Goal: Task Accomplishment & Management: Use online tool/utility

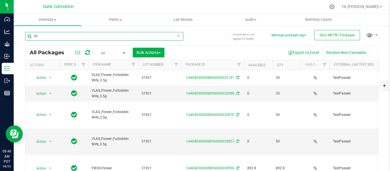
type input "3"
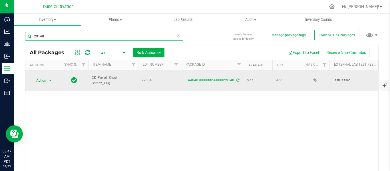
type input "29148"
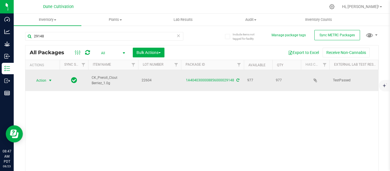
click at [50, 79] on span "select" at bounding box center [50, 80] width 5 height 5
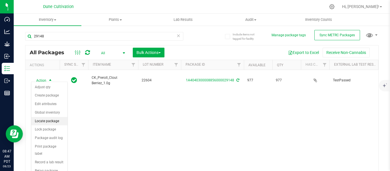
click at [42, 120] on li "Locate package" at bounding box center [49, 121] width 36 height 9
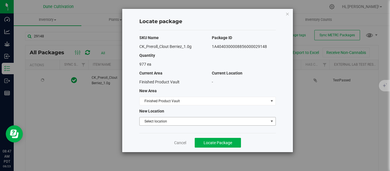
click at [164, 122] on span "Select location" at bounding box center [204, 121] width 129 height 8
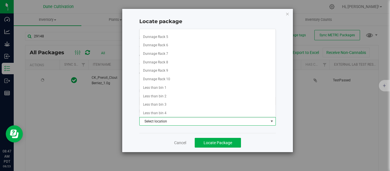
scroll to position [499, 0]
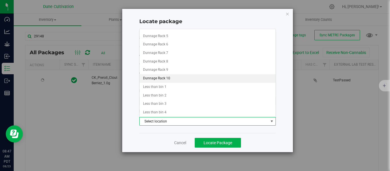
click at [178, 79] on li "Dunnage Rack 10" at bounding box center [208, 78] width 136 height 9
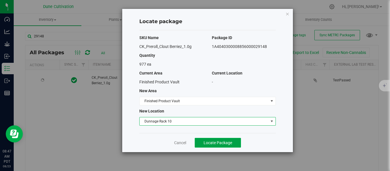
click at [210, 143] on span "Locate Package" at bounding box center [218, 143] width 29 height 5
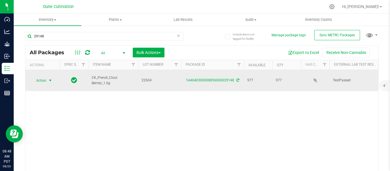
click at [51, 78] on span "select" at bounding box center [50, 80] width 5 height 5
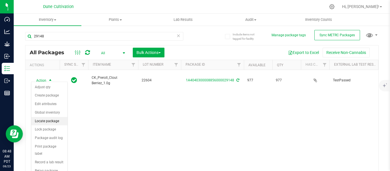
click at [41, 119] on li "Locate package" at bounding box center [49, 121] width 36 height 9
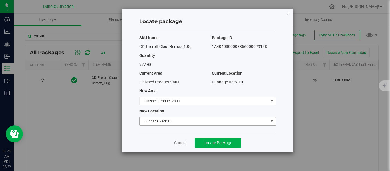
click at [169, 121] on span "Dunnage Rack 10" at bounding box center [204, 121] width 129 height 8
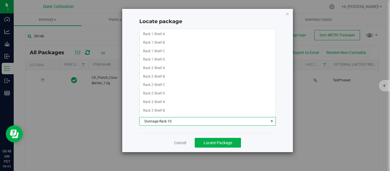
scroll to position [466, 0]
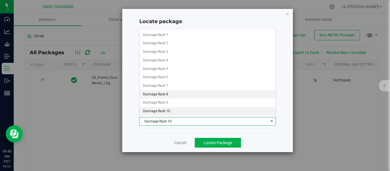
click at [166, 93] on li "Dunnage Rack 8" at bounding box center [208, 94] width 136 height 9
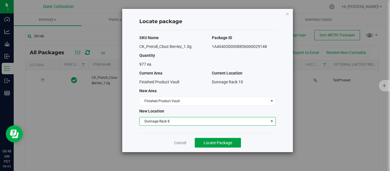
click at [223, 143] on span "Locate Package" at bounding box center [218, 143] width 29 height 5
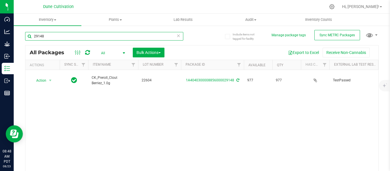
click at [66, 35] on input "29148" at bounding box center [104, 36] width 158 height 9
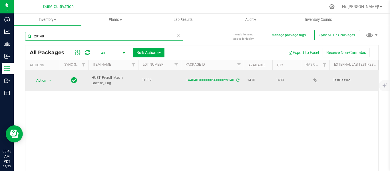
type input "29140"
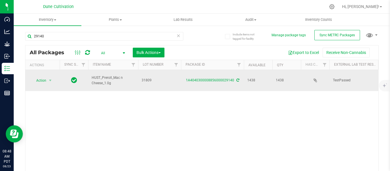
click at [54, 80] on div "Action Action Adjust qty Create package Edit attributes Global inventory Locate…" at bounding box center [42, 81] width 27 height 8
click at [51, 78] on span "select" at bounding box center [50, 80] width 5 height 5
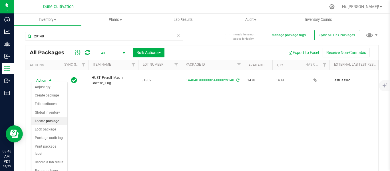
click at [43, 121] on li "Locate package" at bounding box center [49, 121] width 36 height 9
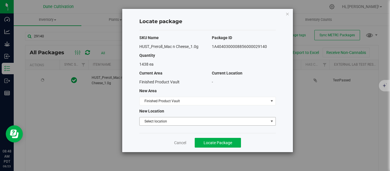
click at [165, 121] on span "Select location" at bounding box center [204, 121] width 129 height 8
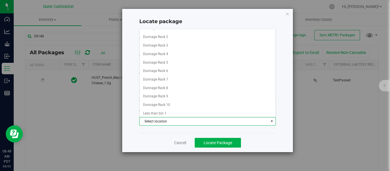
scroll to position [475, 0]
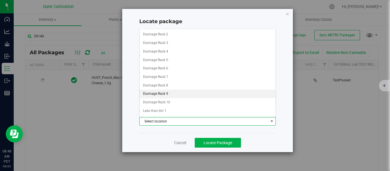
click at [160, 93] on li "Dunnage Rack 9" at bounding box center [208, 94] width 136 height 9
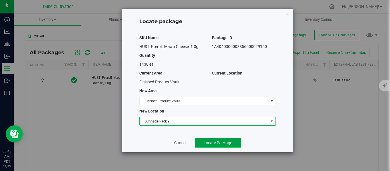
click at [214, 143] on span "Locate Package" at bounding box center [218, 143] width 29 height 5
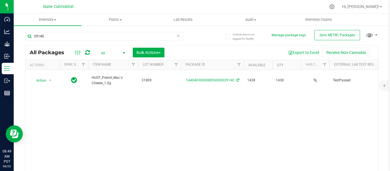
click at [80, 41] on div "29140" at bounding box center [104, 38] width 158 height 13
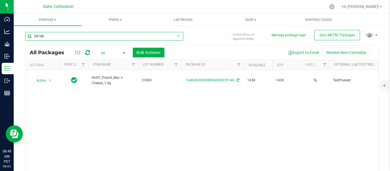
click at [68, 35] on input "29140" at bounding box center [104, 36] width 158 height 9
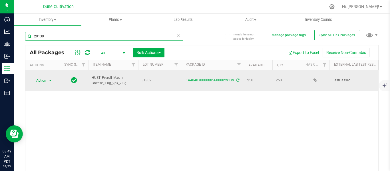
type input "29139"
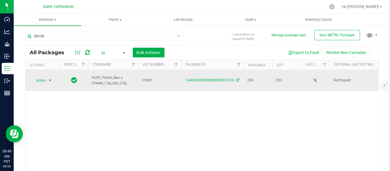
click at [50, 78] on span "select" at bounding box center [50, 80] width 5 height 5
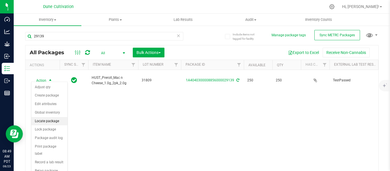
click at [45, 120] on li "Locate package" at bounding box center [49, 121] width 36 height 9
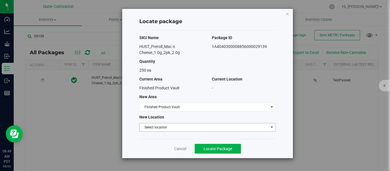
click at [155, 129] on span "Select location" at bounding box center [204, 127] width 129 height 8
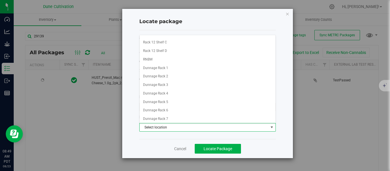
scroll to position [441, 0]
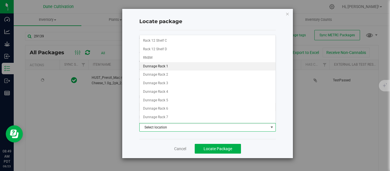
click at [161, 67] on li "Dunnage Rack 1" at bounding box center [208, 66] width 136 height 9
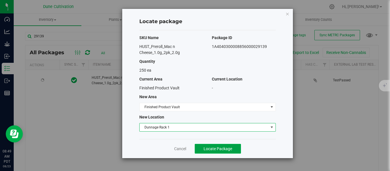
click at [224, 151] on button "Locate Package" at bounding box center [218, 149] width 46 height 10
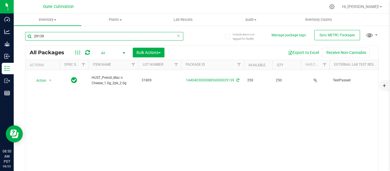
click at [81, 37] on input "29139" at bounding box center [104, 36] width 158 height 9
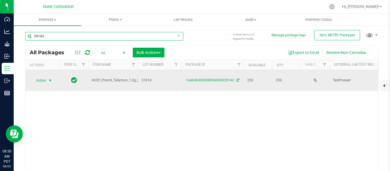
type input "29143"
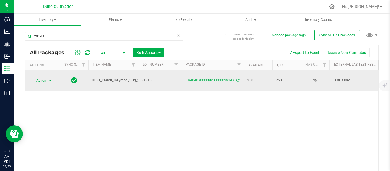
click at [48, 80] on span "select" at bounding box center [50, 80] width 5 height 5
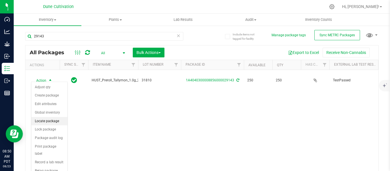
click at [49, 119] on li "Locate package" at bounding box center [49, 121] width 36 height 9
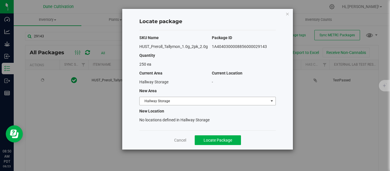
click at [194, 102] on span "Hallway Storage" at bounding box center [204, 101] width 129 height 8
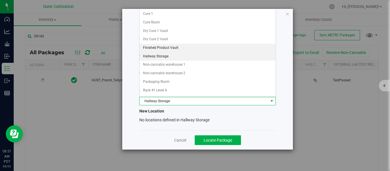
click at [173, 49] on li "Finished Product Vault" at bounding box center [208, 48] width 136 height 9
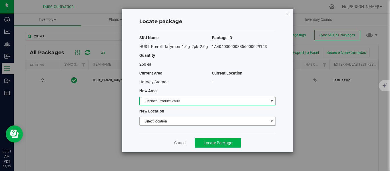
click at [170, 122] on span "Select location" at bounding box center [204, 121] width 129 height 8
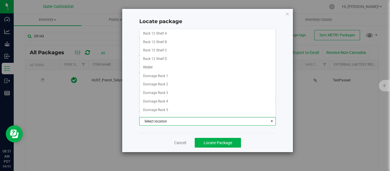
scroll to position [429, 0]
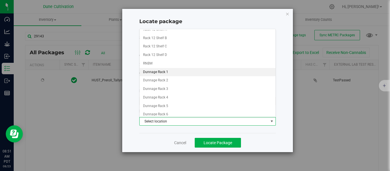
click at [169, 73] on li "Dunnage Rack 1" at bounding box center [208, 72] width 136 height 9
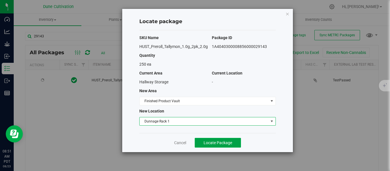
click at [210, 143] on span "Locate Package" at bounding box center [218, 143] width 29 height 5
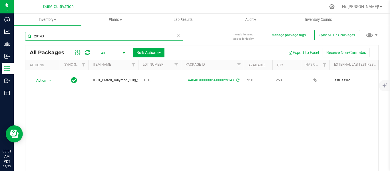
click at [105, 38] on input "29143" at bounding box center [104, 36] width 158 height 9
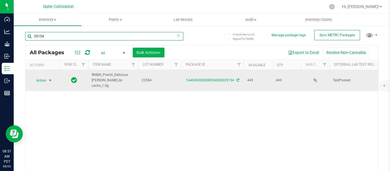
type input "29154"
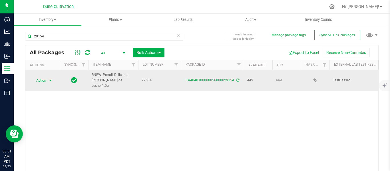
click at [51, 78] on span "select" at bounding box center [50, 80] width 5 height 5
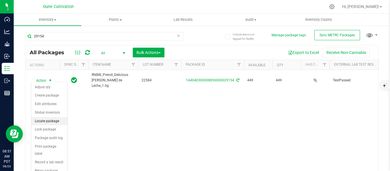
click at [47, 121] on li "Locate package" at bounding box center [49, 121] width 36 height 9
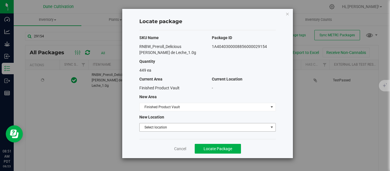
click at [175, 127] on span "Select location" at bounding box center [204, 127] width 129 height 8
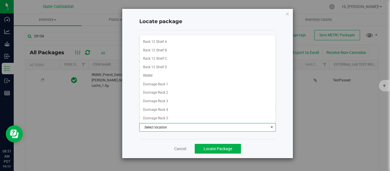
scroll to position [424, 0]
click at [166, 74] on li "RNBW" at bounding box center [208, 75] width 136 height 9
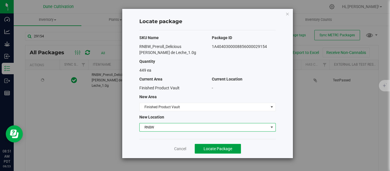
click at [225, 149] on span "Locate Package" at bounding box center [218, 149] width 29 height 5
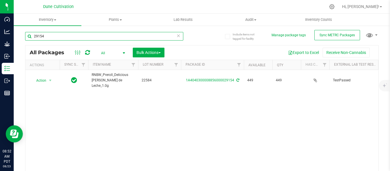
click at [55, 36] on input "29154" at bounding box center [104, 36] width 158 height 9
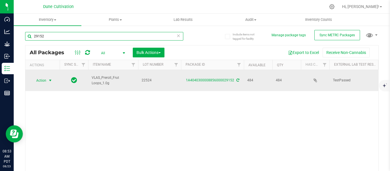
type input "29152"
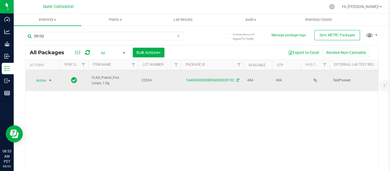
click at [52, 79] on span "select" at bounding box center [50, 80] width 5 height 5
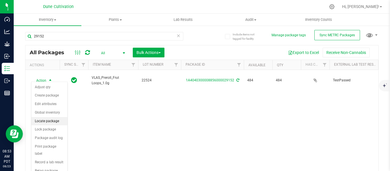
click at [53, 121] on li "Locate package" at bounding box center [49, 121] width 36 height 9
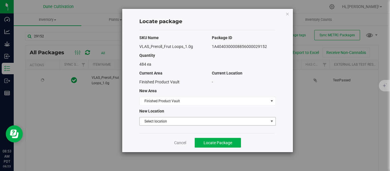
click at [156, 122] on span "Select location" at bounding box center [204, 121] width 129 height 8
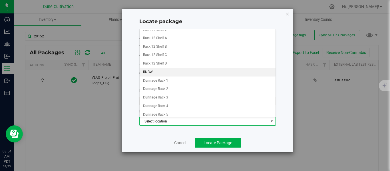
scroll to position [421, 0]
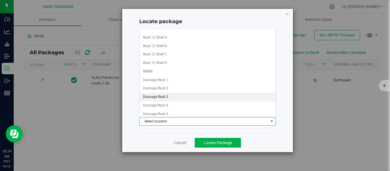
click at [161, 95] on li "Dunnage Rack 3" at bounding box center [208, 97] width 136 height 9
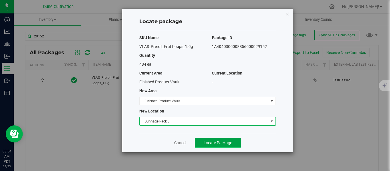
click at [214, 143] on span "Locate Package" at bounding box center [218, 143] width 29 height 5
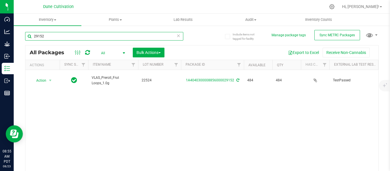
click at [87, 37] on input "29152" at bounding box center [104, 36] width 158 height 9
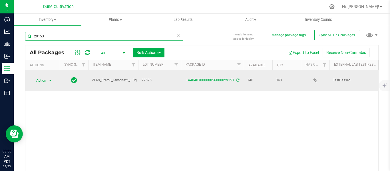
type input "29153"
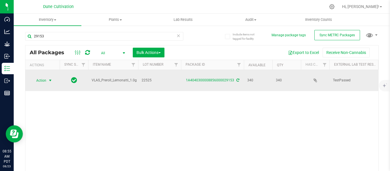
click at [51, 78] on span "select" at bounding box center [50, 80] width 5 height 5
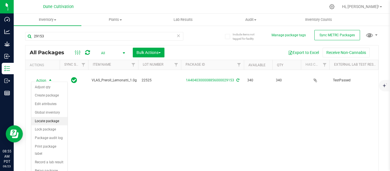
click at [48, 123] on li "Locate package" at bounding box center [49, 121] width 36 height 9
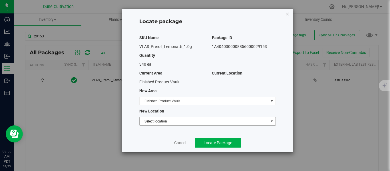
click at [154, 118] on span "Select location" at bounding box center [204, 121] width 129 height 8
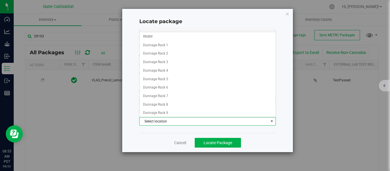
scroll to position [457, 0]
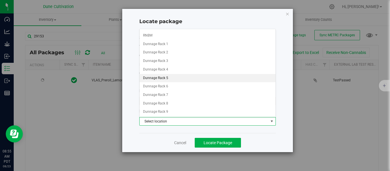
click at [159, 76] on li "Dunnage Rack 5" at bounding box center [208, 78] width 136 height 9
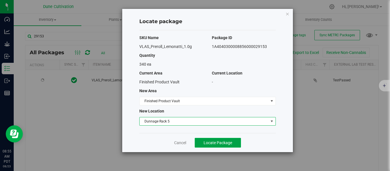
click at [225, 143] on span "Locate Package" at bounding box center [218, 143] width 29 height 5
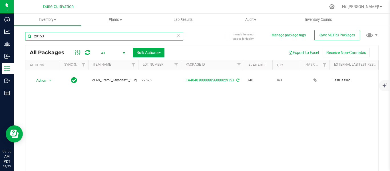
click at [58, 37] on input "29153" at bounding box center [104, 36] width 158 height 9
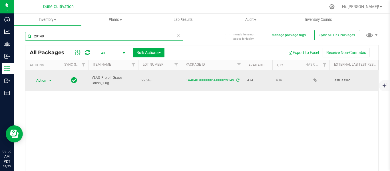
type input "29149"
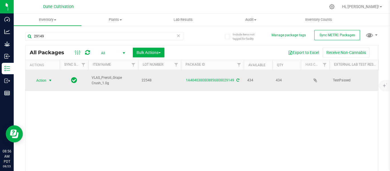
click at [48, 78] on span "select" at bounding box center [50, 80] width 5 height 5
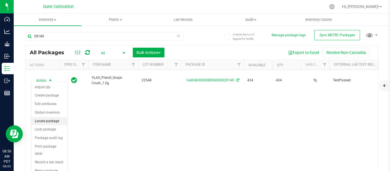
click at [52, 120] on li "Locate package" at bounding box center [49, 121] width 36 height 9
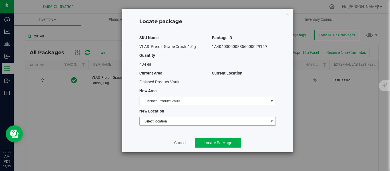
click at [159, 124] on span "Select location" at bounding box center [204, 121] width 129 height 8
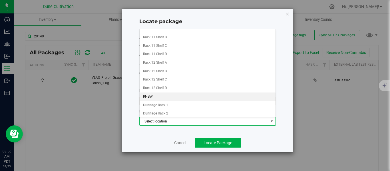
scroll to position [410, 0]
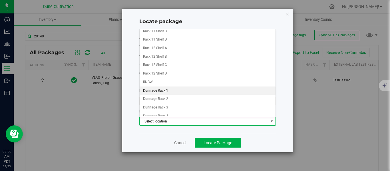
click at [167, 90] on li "Dunnage Rack 1" at bounding box center [208, 91] width 136 height 9
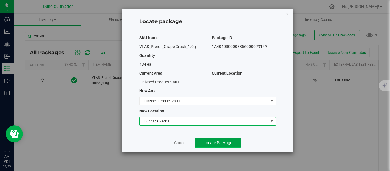
click at [218, 143] on span "Locate Package" at bounding box center [218, 143] width 29 height 5
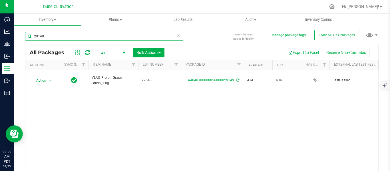
click at [110, 37] on input "29149" at bounding box center [104, 36] width 158 height 9
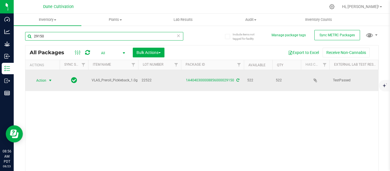
type input "29150"
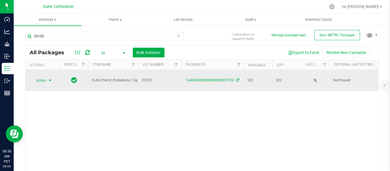
click at [51, 79] on span "select" at bounding box center [50, 80] width 5 height 5
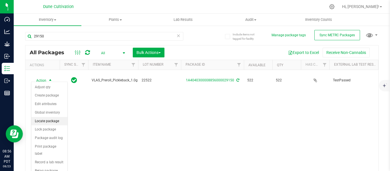
click at [39, 120] on li "Locate package" at bounding box center [49, 121] width 36 height 9
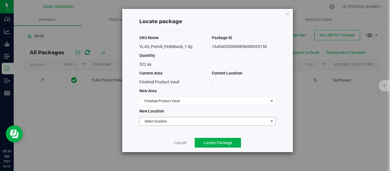
click at [159, 122] on span "Select location" at bounding box center [204, 121] width 129 height 8
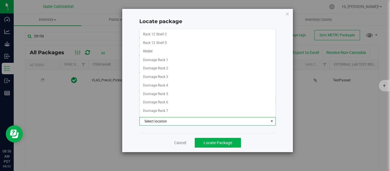
scroll to position [443, 0]
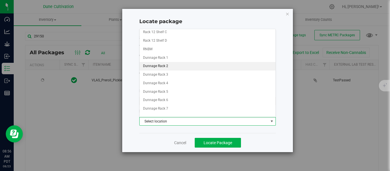
click at [178, 67] on li "Dunnage Rack 2" at bounding box center [208, 66] width 136 height 9
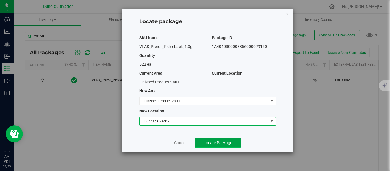
click at [206, 142] on span "Locate Package" at bounding box center [218, 143] width 29 height 5
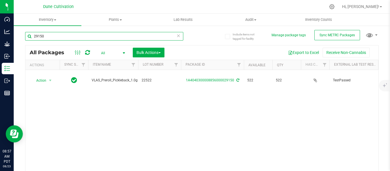
click at [61, 39] on input "29150" at bounding box center [104, 36] width 158 height 9
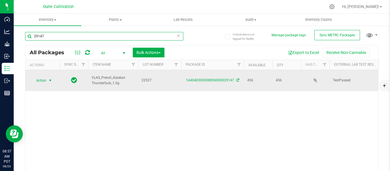
type input "29147"
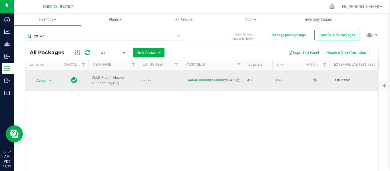
click at [51, 79] on span "select" at bounding box center [50, 80] width 5 height 5
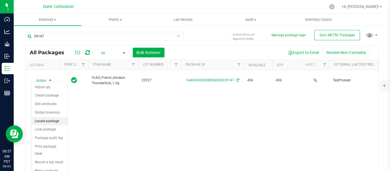
click at [44, 119] on li "Locate package" at bounding box center [49, 121] width 36 height 9
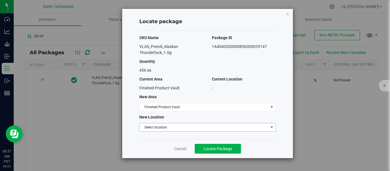
click at [166, 129] on span "Select location" at bounding box center [204, 127] width 129 height 8
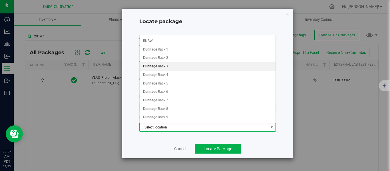
scroll to position [456, 0]
click at [166, 67] on li "Dunnage Rack 3" at bounding box center [208, 67] width 136 height 9
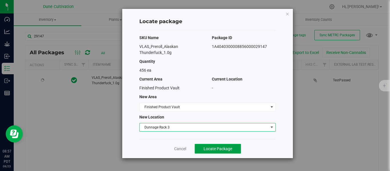
click at [212, 148] on span "Locate Package" at bounding box center [218, 149] width 29 height 5
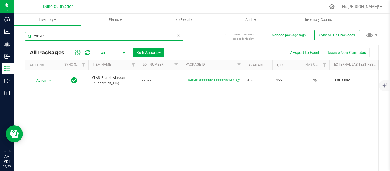
click at [55, 35] on input "29147" at bounding box center [104, 36] width 158 height 9
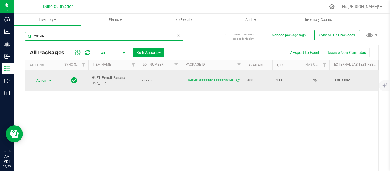
type input "29146"
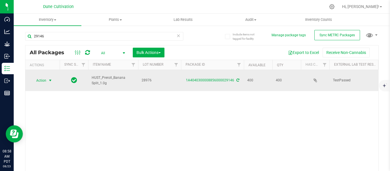
click at [51, 79] on span "select" at bounding box center [50, 80] width 5 height 5
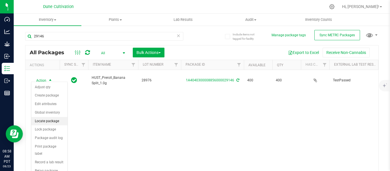
click at [48, 122] on li "Locate package" at bounding box center [49, 121] width 36 height 9
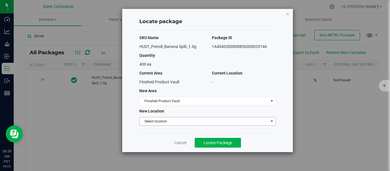
click at [163, 121] on span "Select location" at bounding box center [204, 121] width 129 height 8
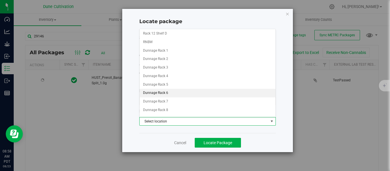
scroll to position [451, 0]
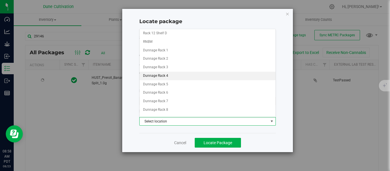
click at [160, 74] on li "Dunnage Rack 4" at bounding box center [208, 76] width 136 height 9
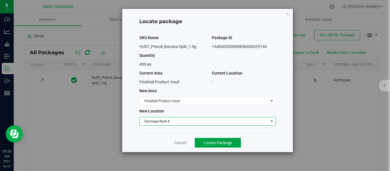
click at [214, 142] on span "Locate Package" at bounding box center [218, 143] width 29 height 5
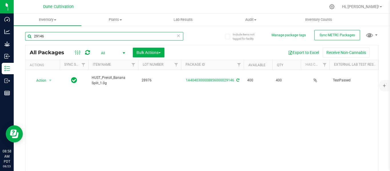
click at [65, 37] on input "29146" at bounding box center [104, 36] width 158 height 9
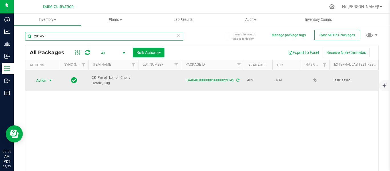
type input "29145"
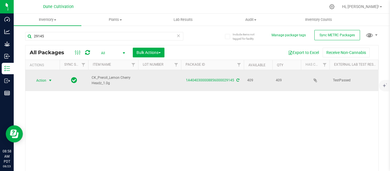
click at [49, 78] on span "select" at bounding box center [50, 80] width 5 height 5
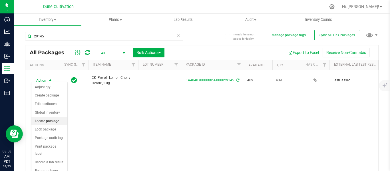
click at [43, 119] on li "Locate package" at bounding box center [49, 121] width 36 height 9
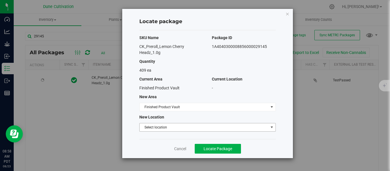
click at [154, 129] on span "Select location" at bounding box center [204, 127] width 129 height 8
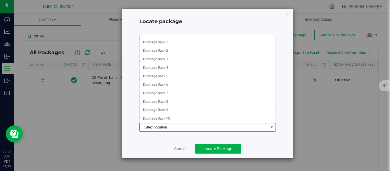
scroll to position [462, 0]
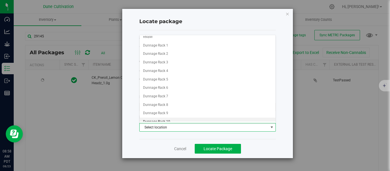
click at [165, 122] on li "Dunnage Rack 10" at bounding box center [208, 122] width 136 height 9
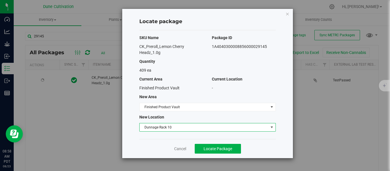
scroll to position [466, 0]
click at [210, 150] on span "Locate Package" at bounding box center [218, 149] width 29 height 5
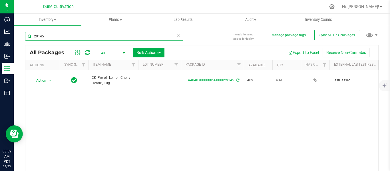
click at [86, 34] on input "29145" at bounding box center [104, 36] width 158 height 9
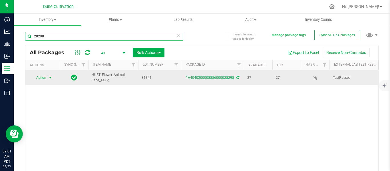
type input "28298"
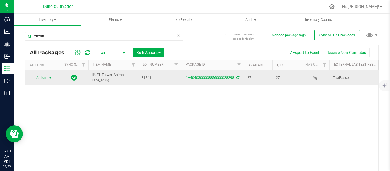
click at [51, 77] on span "select" at bounding box center [50, 77] width 5 height 5
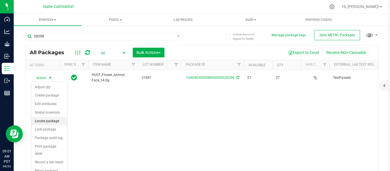
click at [44, 119] on li "Locate package" at bounding box center [49, 121] width 36 height 9
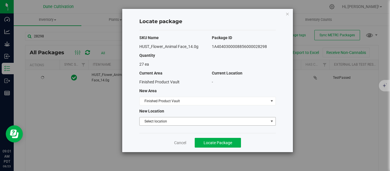
click at [157, 121] on span "Select location" at bounding box center [204, 121] width 129 height 8
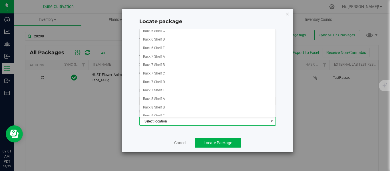
scroll to position [206, 0]
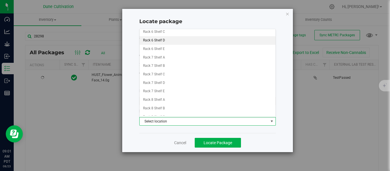
click at [160, 39] on li "Rack 6 Shelf D" at bounding box center [208, 40] width 136 height 9
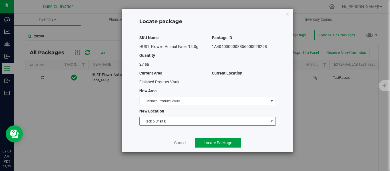
click at [211, 141] on span "Locate Package" at bounding box center [218, 143] width 29 height 5
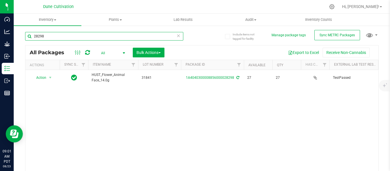
click at [107, 35] on input "28298" at bounding box center [104, 36] width 158 height 9
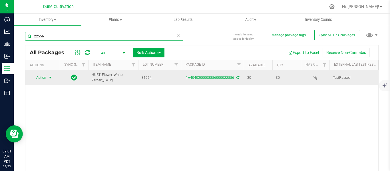
type input "22556"
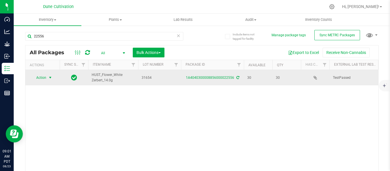
click at [50, 78] on span "select" at bounding box center [50, 77] width 5 height 5
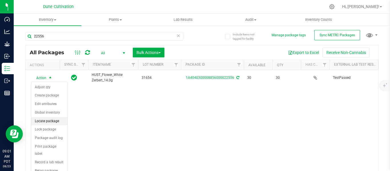
click at [46, 121] on li "Locate package" at bounding box center [49, 121] width 36 height 9
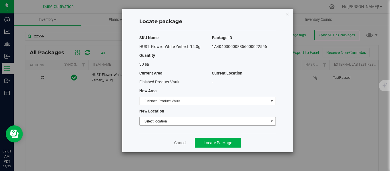
click at [178, 120] on span "Select location" at bounding box center [204, 121] width 129 height 8
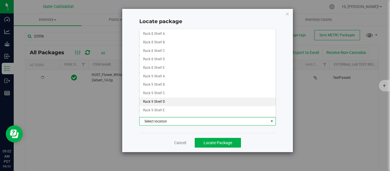
scroll to position [273, 0]
click at [167, 100] on li "Rack 9 Shelf D" at bounding box center [208, 101] width 136 height 9
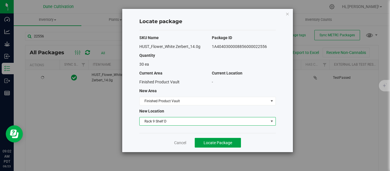
click at [212, 144] on span "Locate Package" at bounding box center [218, 143] width 29 height 5
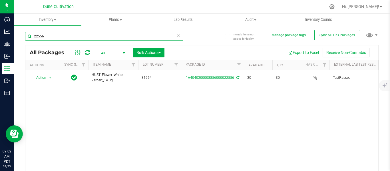
click at [68, 34] on input "22556" at bounding box center [104, 36] width 158 height 9
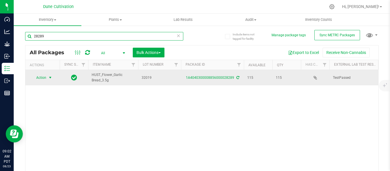
type input "28289"
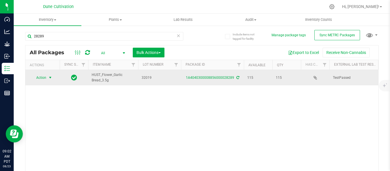
click at [48, 78] on span "select" at bounding box center [50, 77] width 5 height 5
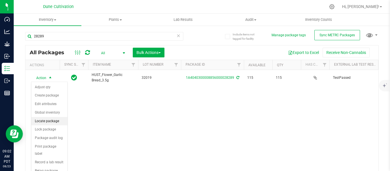
click at [51, 120] on li "Locate package" at bounding box center [49, 121] width 36 height 9
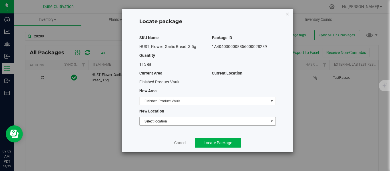
click at [167, 120] on span "Select location" at bounding box center [204, 121] width 129 height 8
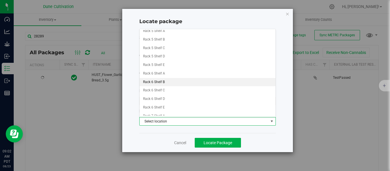
scroll to position [148, 0]
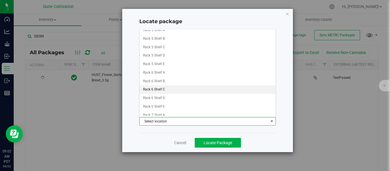
click at [168, 90] on li "Rack 6 Shelf C" at bounding box center [208, 89] width 136 height 9
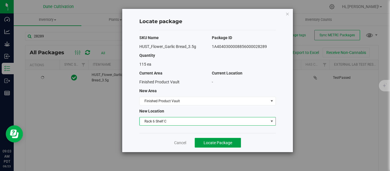
click at [222, 143] on span "Locate Package" at bounding box center [218, 143] width 29 height 5
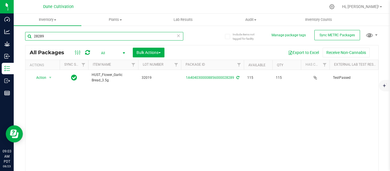
click at [74, 33] on input "28289" at bounding box center [104, 36] width 158 height 9
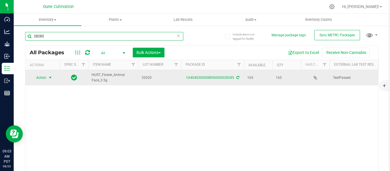
type input "28285"
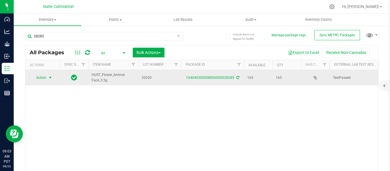
click at [49, 78] on span "select" at bounding box center [50, 77] width 5 height 5
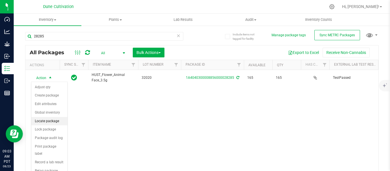
click at [53, 121] on li "Locate package" at bounding box center [49, 121] width 36 height 9
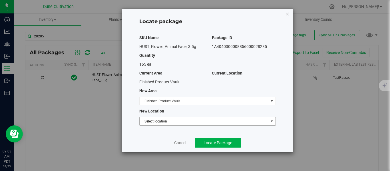
click at [170, 122] on span "Select location" at bounding box center [204, 121] width 129 height 8
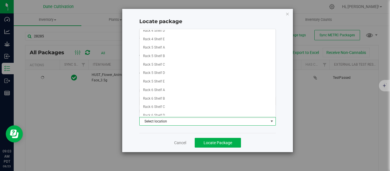
scroll to position [137, 0]
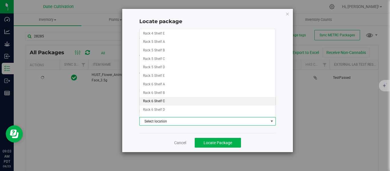
click at [172, 101] on li "Rack 6 Shelf C" at bounding box center [208, 101] width 136 height 9
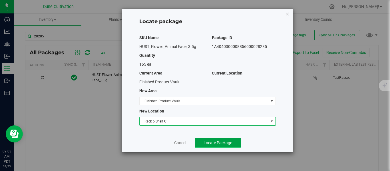
click at [215, 143] on span "Locate Package" at bounding box center [218, 143] width 29 height 5
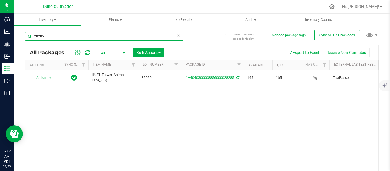
click at [125, 35] on input "28285" at bounding box center [104, 36] width 158 height 9
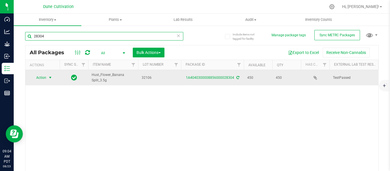
type input "28304"
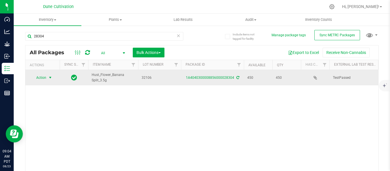
click at [50, 80] on span "select" at bounding box center [50, 77] width 5 height 5
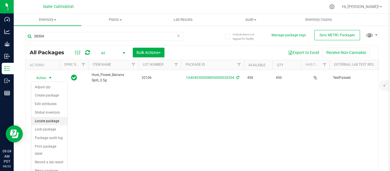
click at [49, 122] on li "Locate package" at bounding box center [49, 121] width 36 height 9
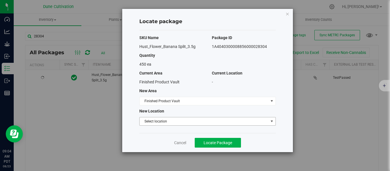
click at [155, 123] on span "Select location" at bounding box center [204, 121] width 129 height 8
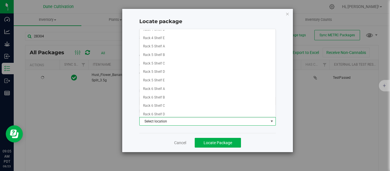
scroll to position [134, 0]
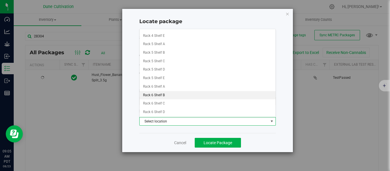
click at [161, 93] on li "Rack 6 Shelf B" at bounding box center [208, 95] width 136 height 9
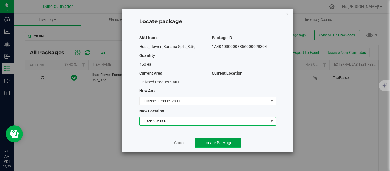
click at [231, 145] on span "Locate Package" at bounding box center [218, 143] width 29 height 5
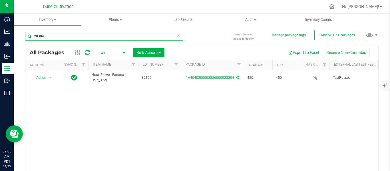
click at [78, 40] on input "28304" at bounding box center [104, 36] width 158 height 9
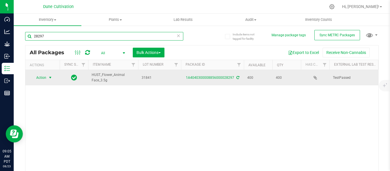
type input "28297"
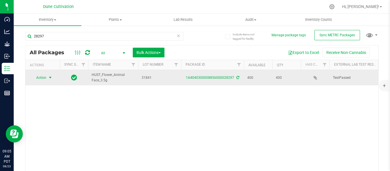
click at [51, 77] on span "select" at bounding box center [50, 77] width 5 height 5
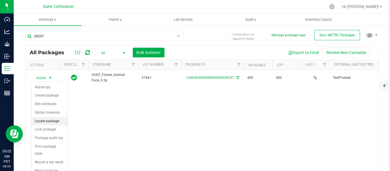
click at [50, 121] on li "Locate package" at bounding box center [49, 121] width 36 height 9
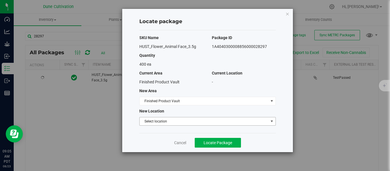
click at [180, 123] on span "Select location" at bounding box center [204, 121] width 129 height 8
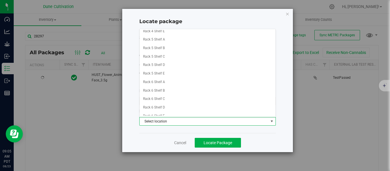
scroll to position [140, 0]
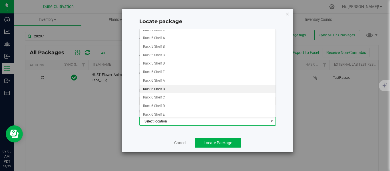
click at [161, 89] on li "Rack 6 Shelf B" at bounding box center [208, 89] width 136 height 9
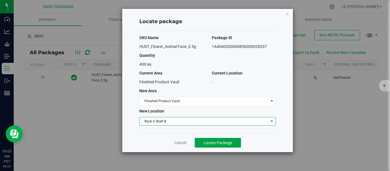
click at [214, 143] on span "Locate Package" at bounding box center [218, 143] width 29 height 5
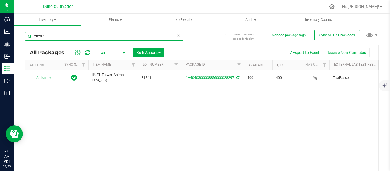
click at [99, 36] on input "28297" at bounding box center [104, 36] width 158 height 9
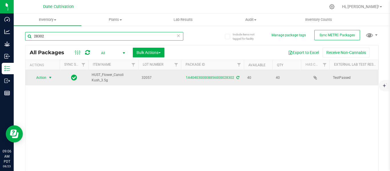
type input "28302"
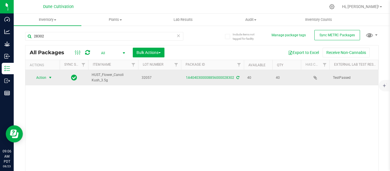
click at [47, 77] on span "select" at bounding box center [50, 78] width 7 height 8
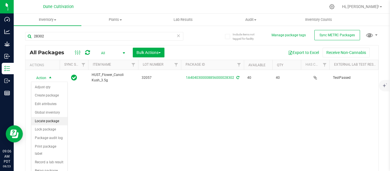
click at [48, 121] on li "Locate package" at bounding box center [49, 121] width 36 height 9
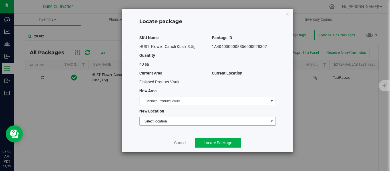
click at [173, 123] on span "Select location" at bounding box center [204, 121] width 129 height 8
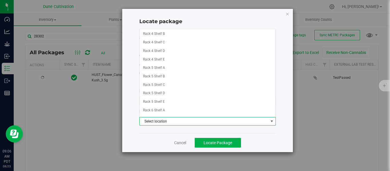
scroll to position [113, 0]
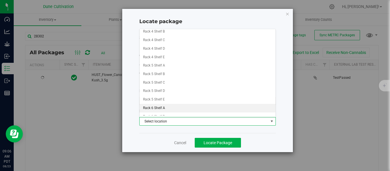
click at [157, 107] on li "Rack 6 Shelf A" at bounding box center [208, 108] width 136 height 9
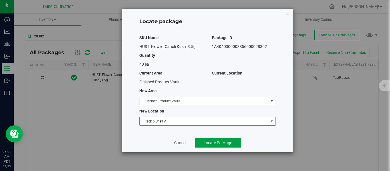
click at [221, 139] on button "Locate Package" at bounding box center [218, 143] width 46 height 10
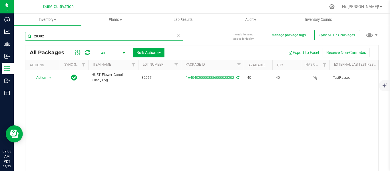
click at [67, 37] on input "28302" at bounding box center [104, 36] width 158 height 9
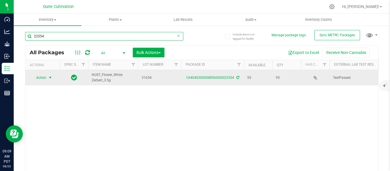
type input "22554"
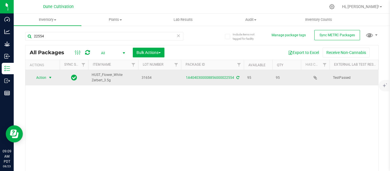
click at [49, 81] on span "select" at bounding box center [50, 78] width 7 height 8
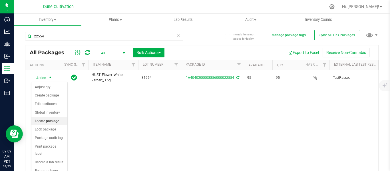
click at [52, 121] on li "Locate package" at bounding box center [49, 121] width 36 height 9
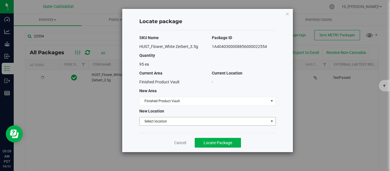
click at [158, 121] on span "Select location" at bounding box center [204, 121] width 129 height 8
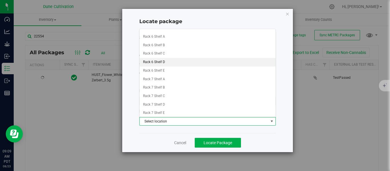
scroll to position [190, 0]
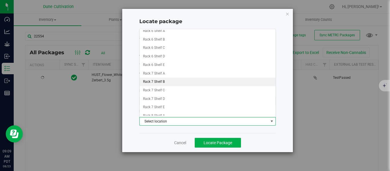
click at [157, 83] on li "Rack 7 Shelf B" at bounding box center [208, 82] width 136 height 9
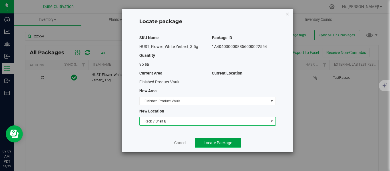
click at [226, 143] on span "Locate Package" at bounding box center [218, 143] width 29 height 5
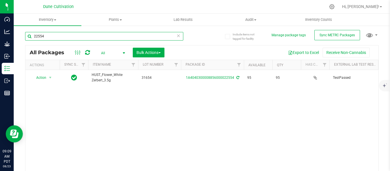
click at [83, 36] on input "22554" at bounding box center [104, 36] width 158 height 9
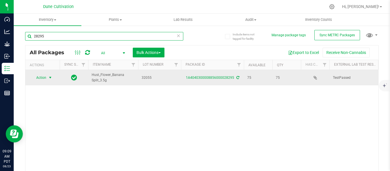
type input "28295"
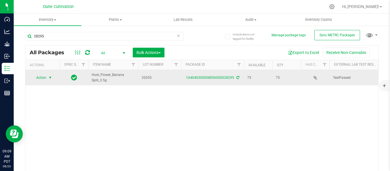
click at [49, 76] on span "select" at bounding box center [50, 77] width 5 height 5
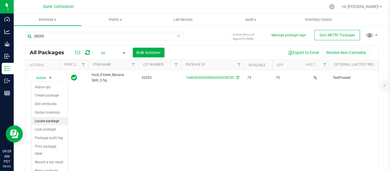
click at [47, 123] on li "Locate package" at bounding box center [49, 121] width 36 height 9
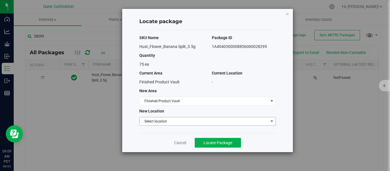
click at [163, 121] on span "Select location" at bounding box center [204, 121] width 129 height 8
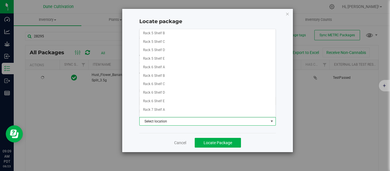
scroll to position [154, 0]
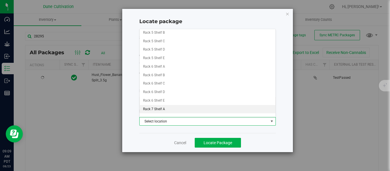
click at [163, 107] on li "Rack 7 Shelf A" at bounding box center [208, 109] width 136 height 9
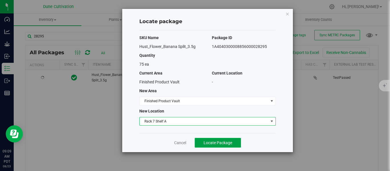
click at [227, 143] on span "Locate Package" at bounding box center [218, 143] width 29 height 5
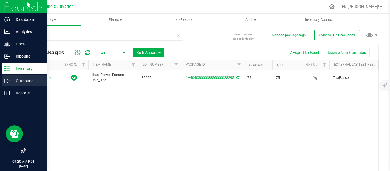
click at [21, 80] on p "Outbound" at bounding box center [27, 80] width 34 height 7
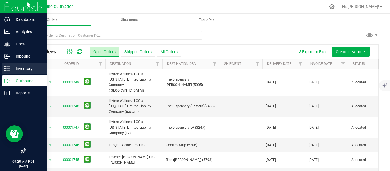
click at [20, 67] on p "Inventory" at bounding box center [27, 68] width 34 height 7
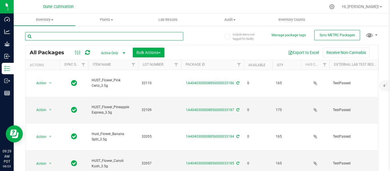
click at [89, 34] on input "text" at bounding box center [104, 36] width 158 height 9
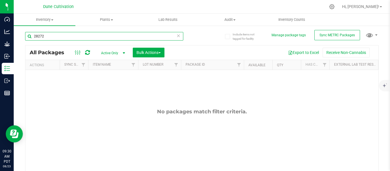
type input "28272"
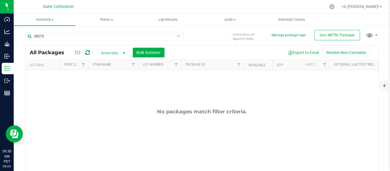
click at [124, 53] on span "select" at bounding box center [124, 53] width 5 height 5
click at [105, 88] on li "All" at bounding box center [111, 88] width 31 height 9
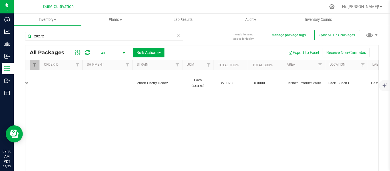
scroll to position [0, 529]
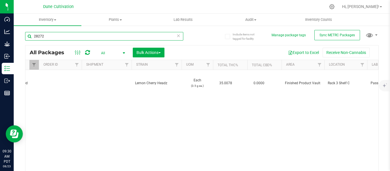
click at [62, 37] on input "28272" at bounding box center [104, 36] width 158 height 9
type input "28279"
